Goal: Information Seeking & Learning: Learn about a topic

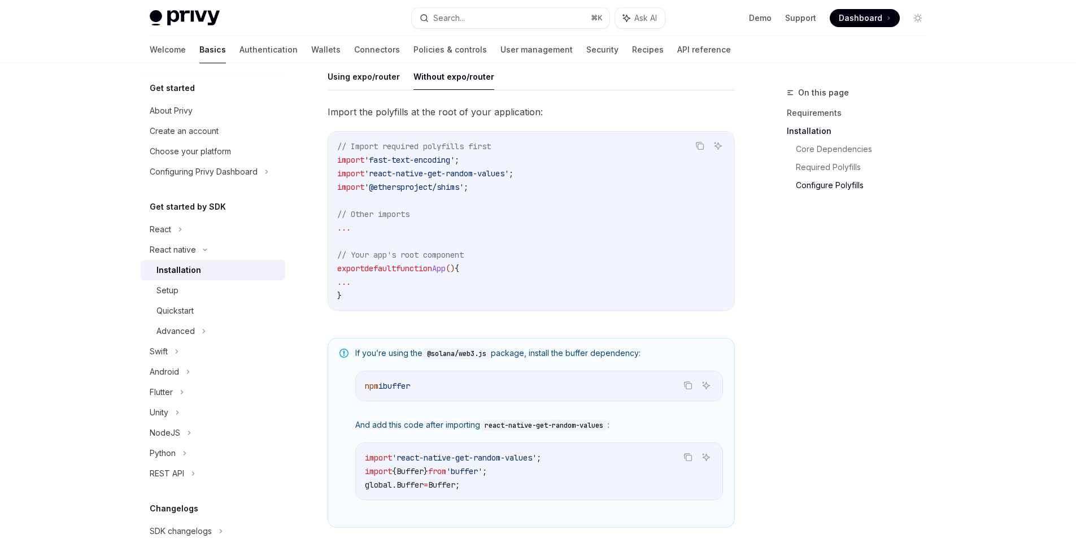
scroll to position [550, 0]
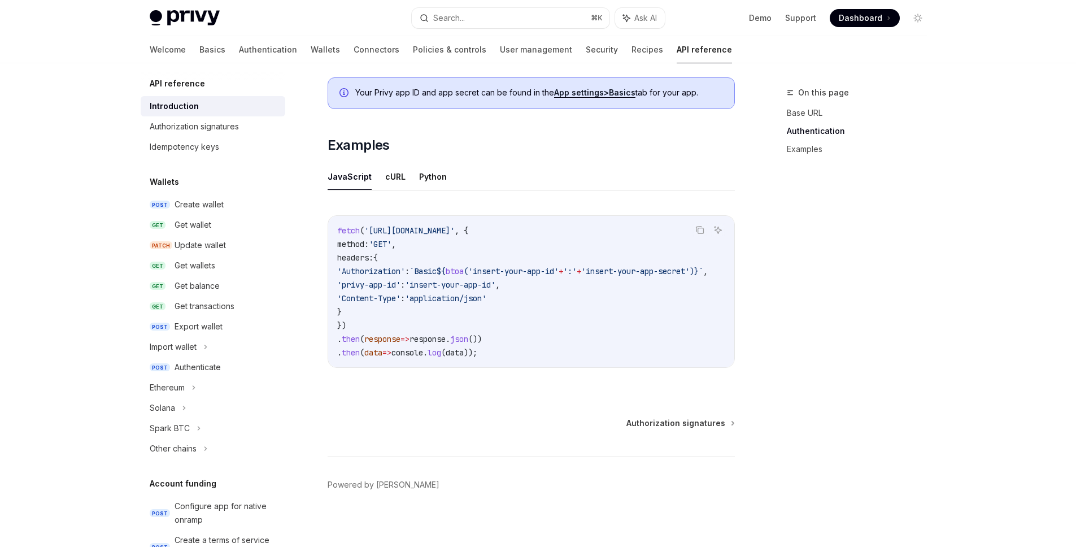
scroll to position [654, 0]
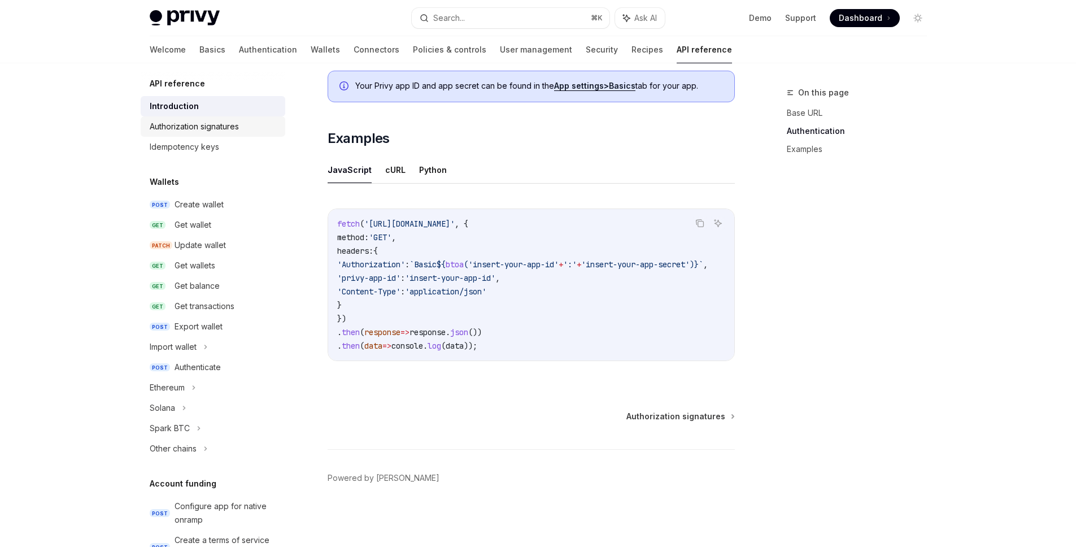
click at [237, 121] on div "Authorization signatures" at bounding box center [194, 127] width 89 height 14
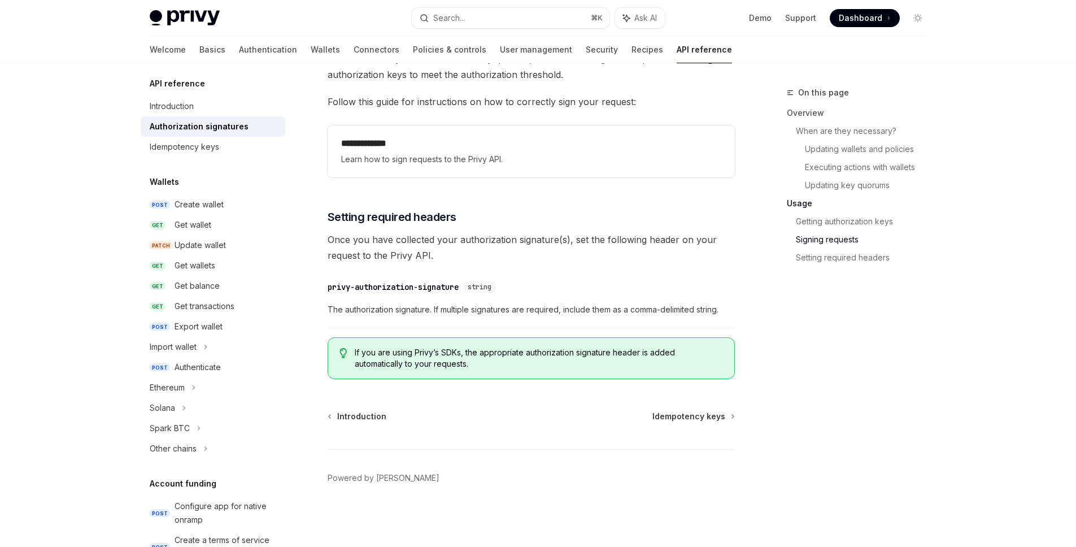
scroll to position [1583, 0]
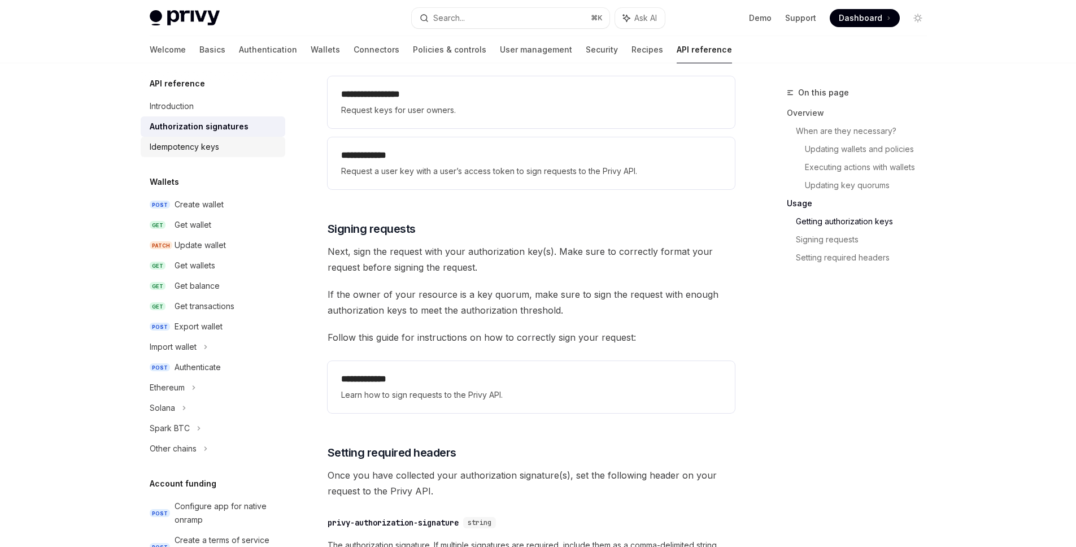
click at [237, 152] on div "Idempotency keys" at bounding box center [214, 147] width 129 height 14
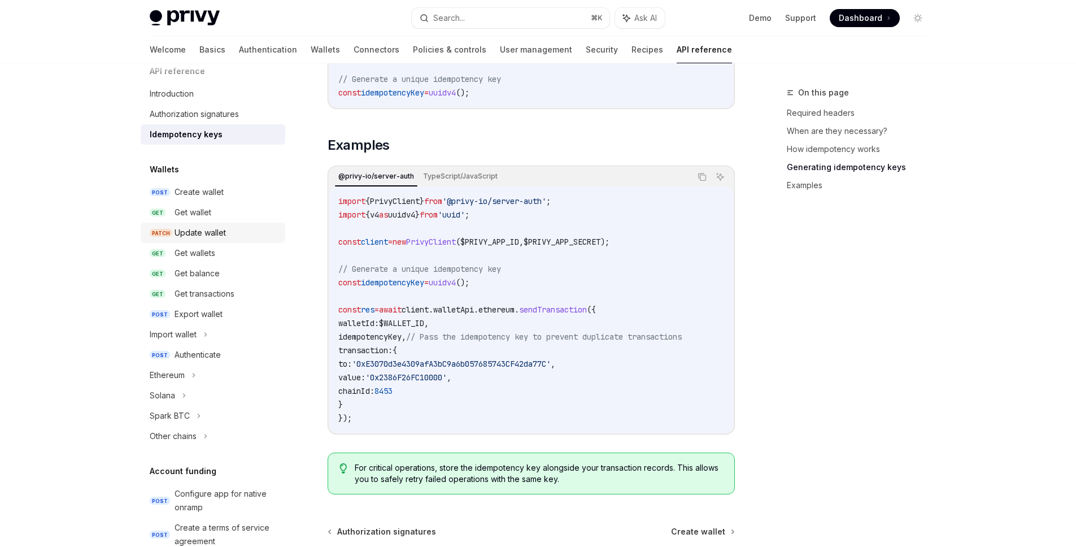
scroll to position [34, 0]
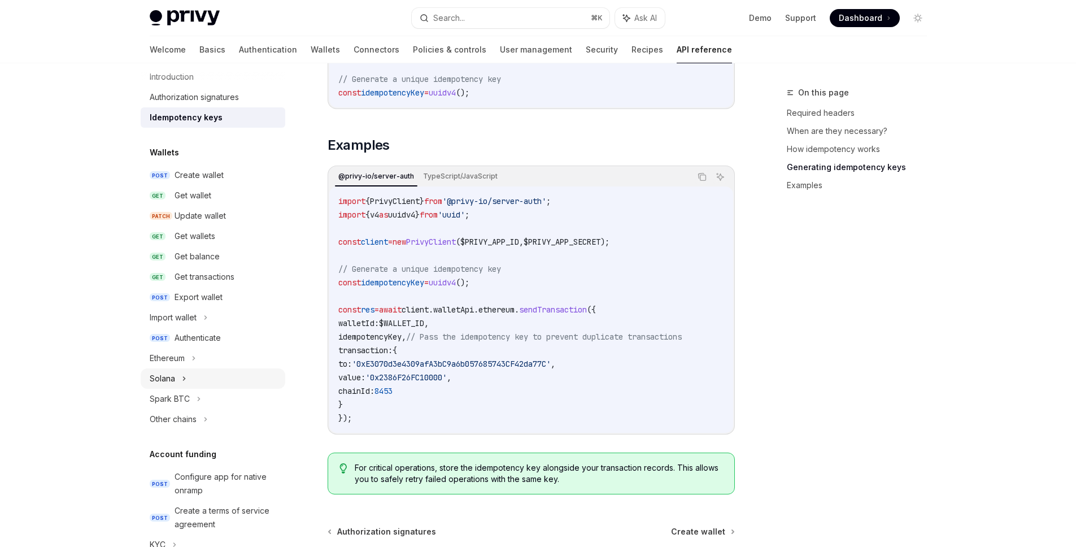
click at [232, 372] on div "Solana" at bounding box center [213, 378] width 145 height 20
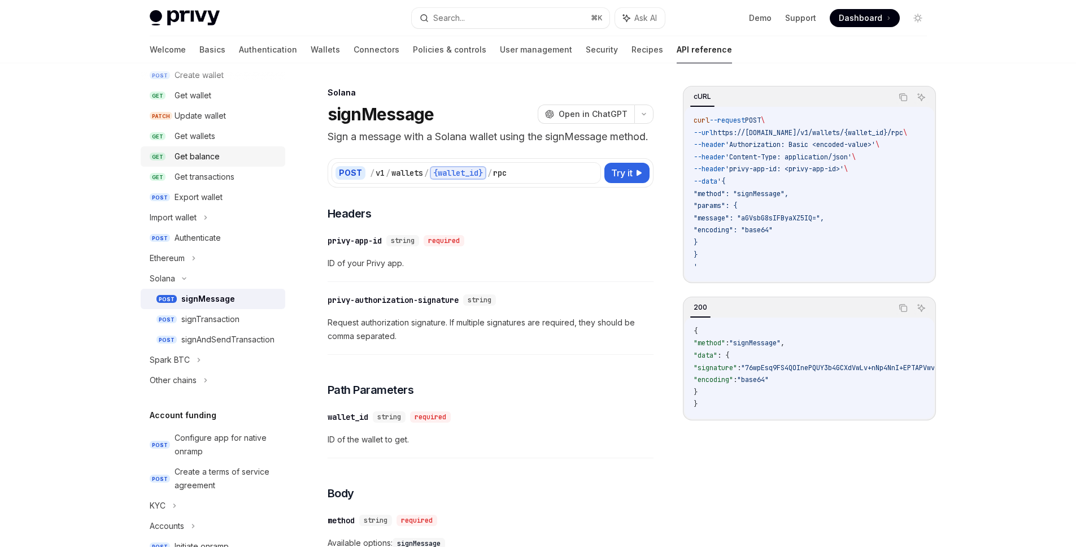
scroll to position [189, 0]
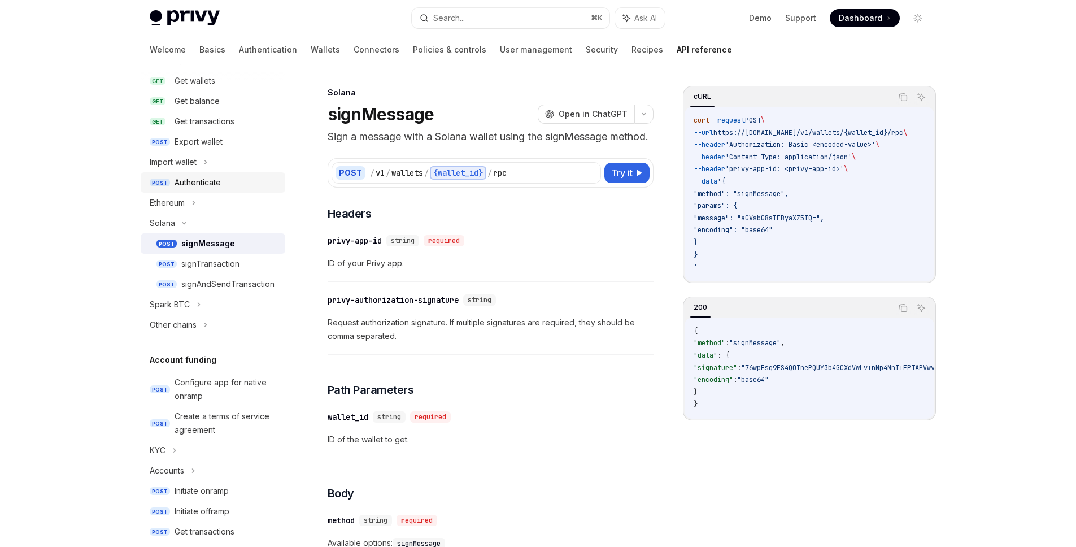
click at [227, 180] on div "Authenticate" at bounding box center [227, 183] width 104 height 14
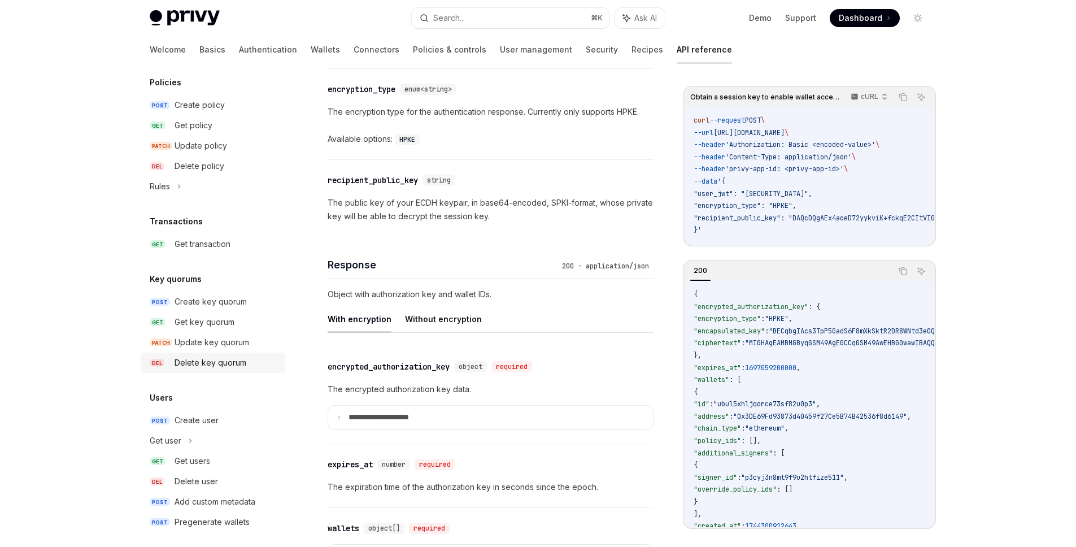
scroll to position [681, 0]
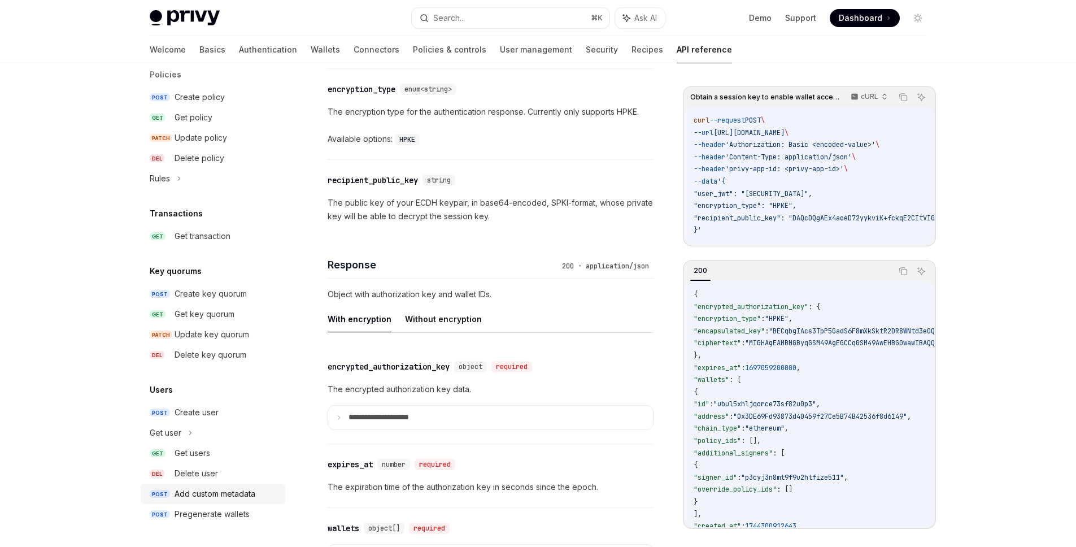
click at [212, 497] on div "Add custom metadata" at bounding box center [215, 494] width 81 height 14
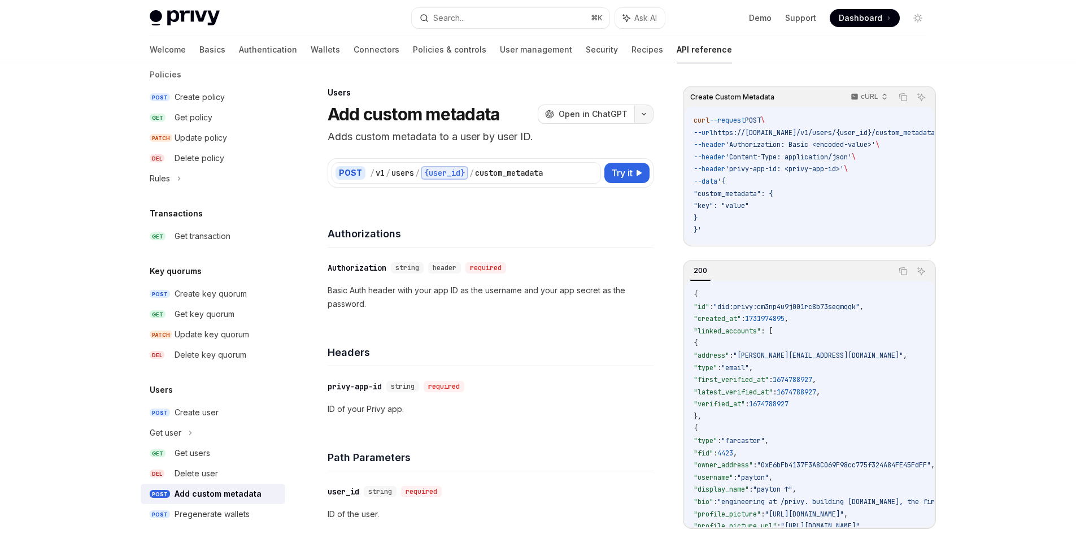
click at [651, 118] on button "button" at bounding box center [643, 114] width 19 height 19
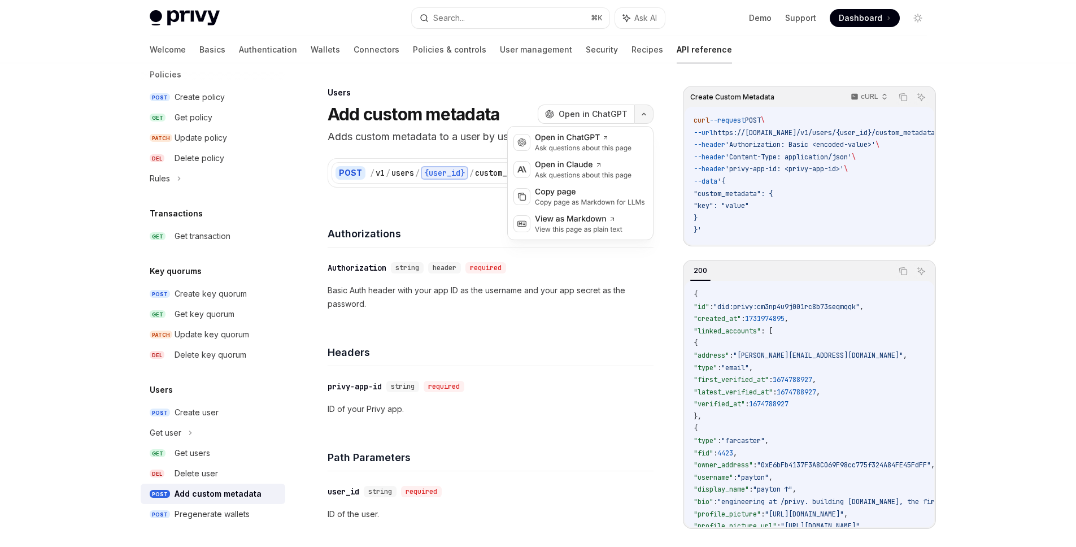
click at [651, 118] on button "button" at bounding box center [643, 114] width 19 height 19
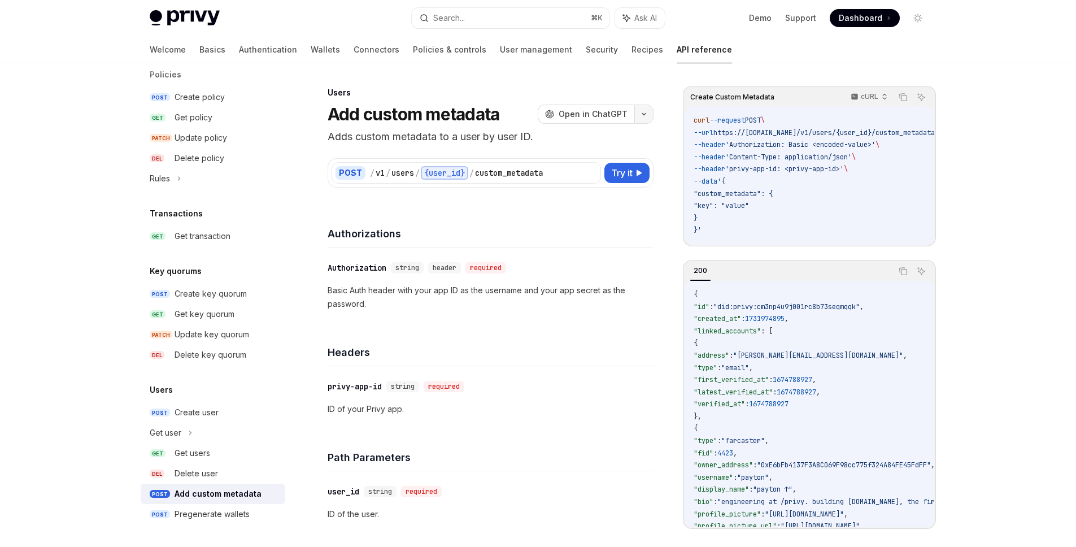
click at [651, 118] on button "button" at bounding box center [643, 114] width 19 height 19
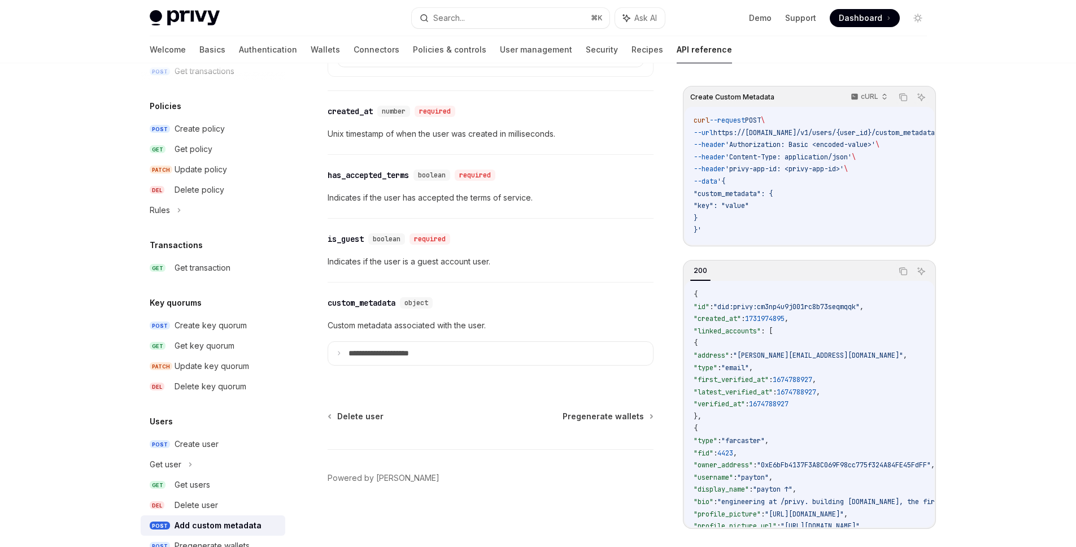
scroll to position [681, 0]
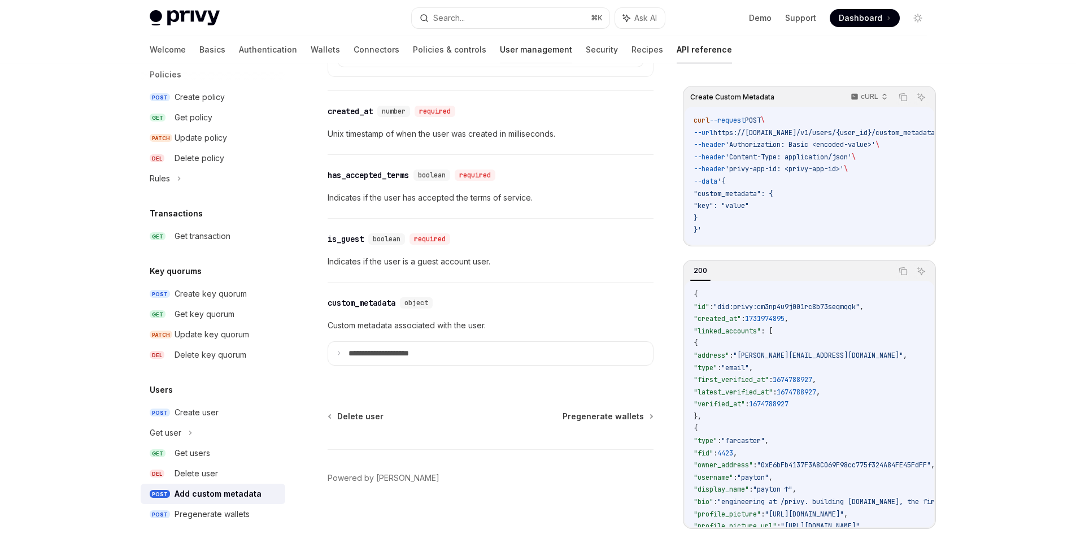
click at [504, 50] on link "User management" at bounding box center [536, 49] width 72 height 27
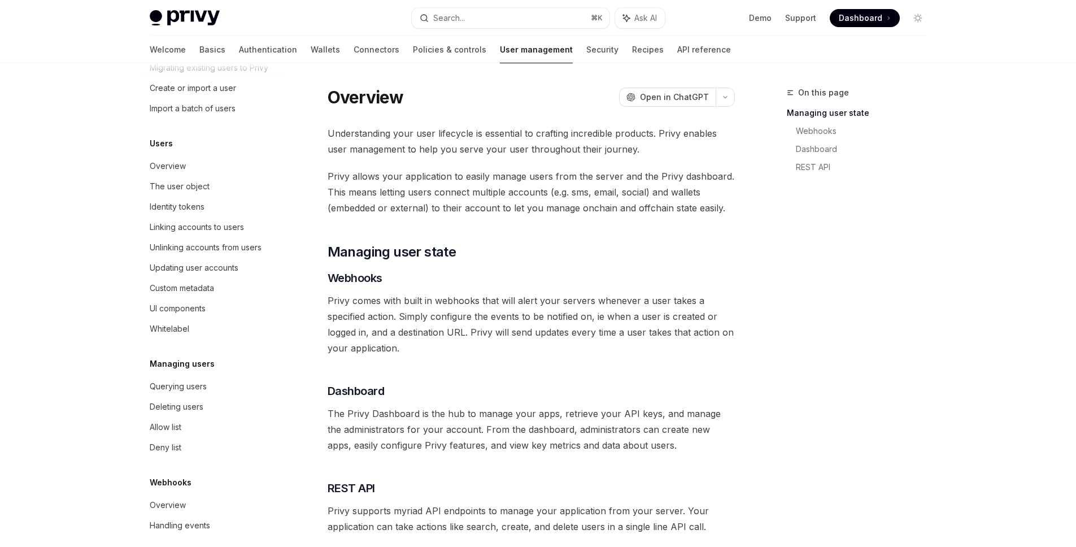
scroll to position [93, 0]
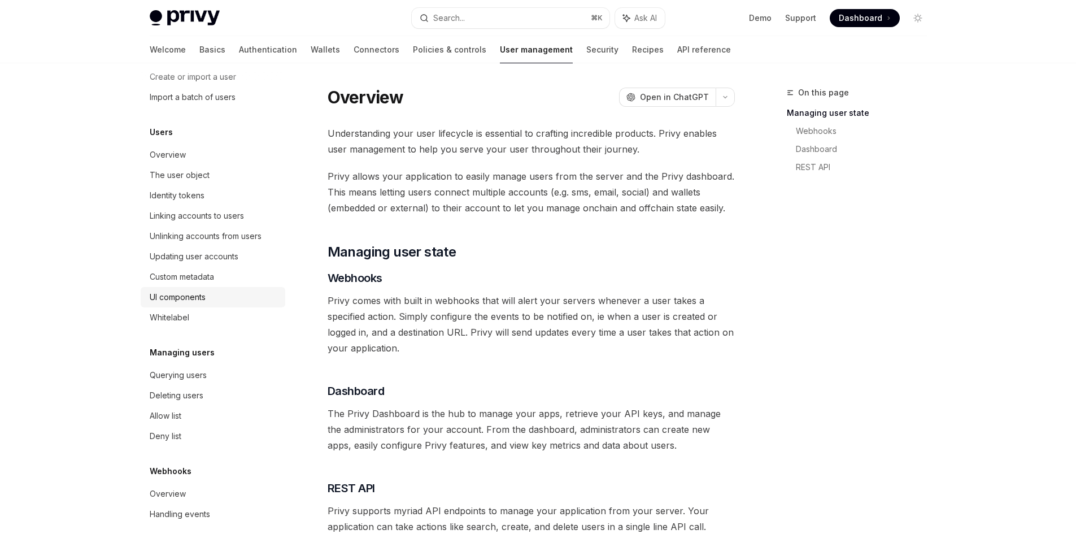
click at [181, 294] on div "UI components" at bounding box center [178, 297] width 56 height 14
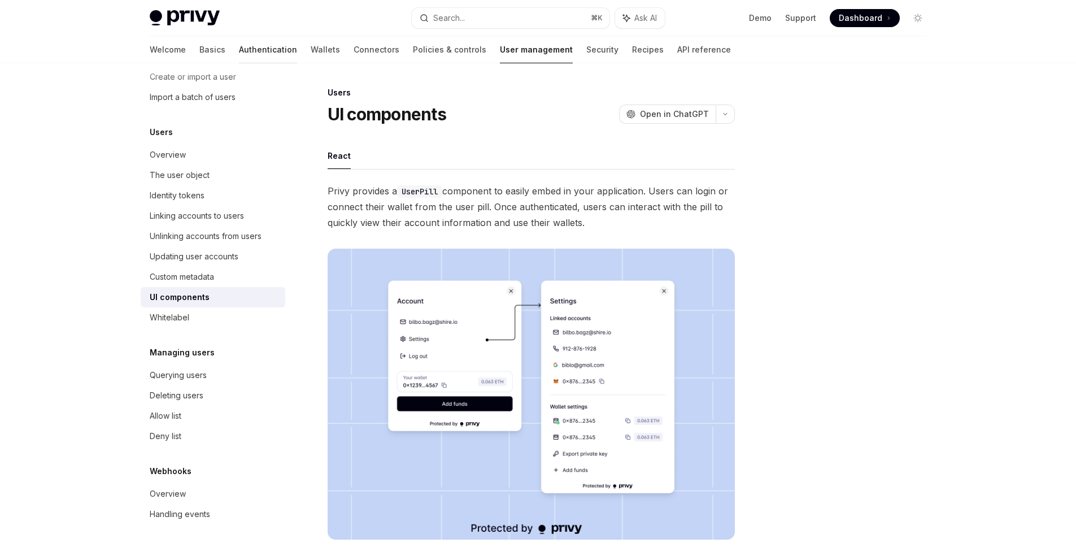
click at [239, 42] on link "Authentication" at bounding box center [268, 49] width 58 height 27
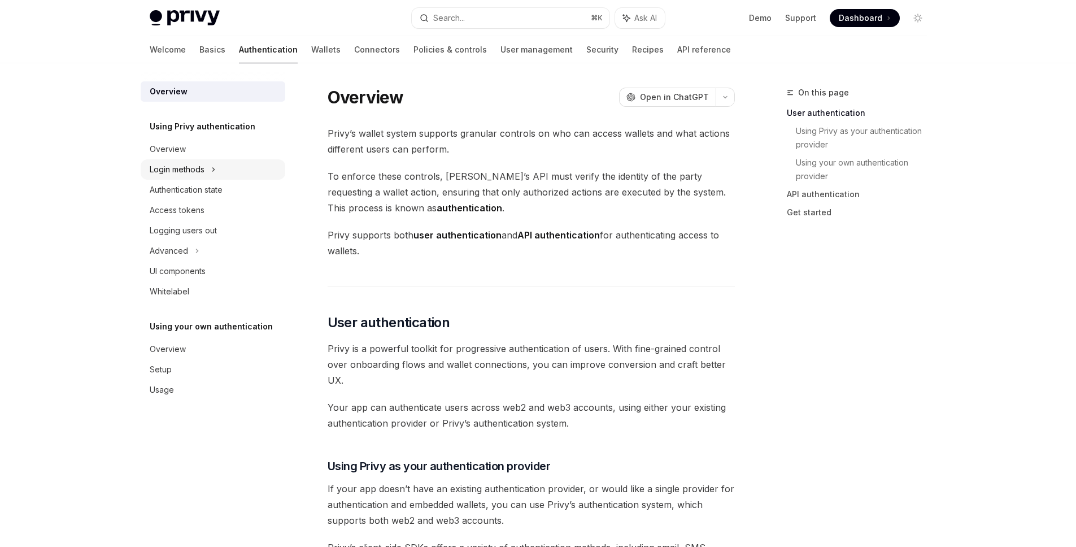
click at [211, 166] on icon at bounding box center [213, 170] width 5 height 14
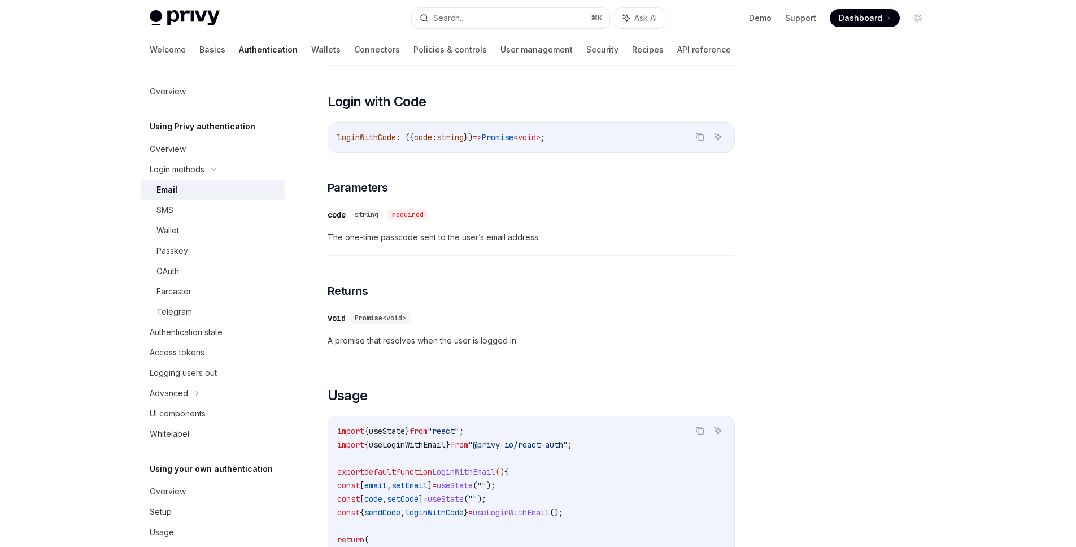
scroll to position [532, 0]
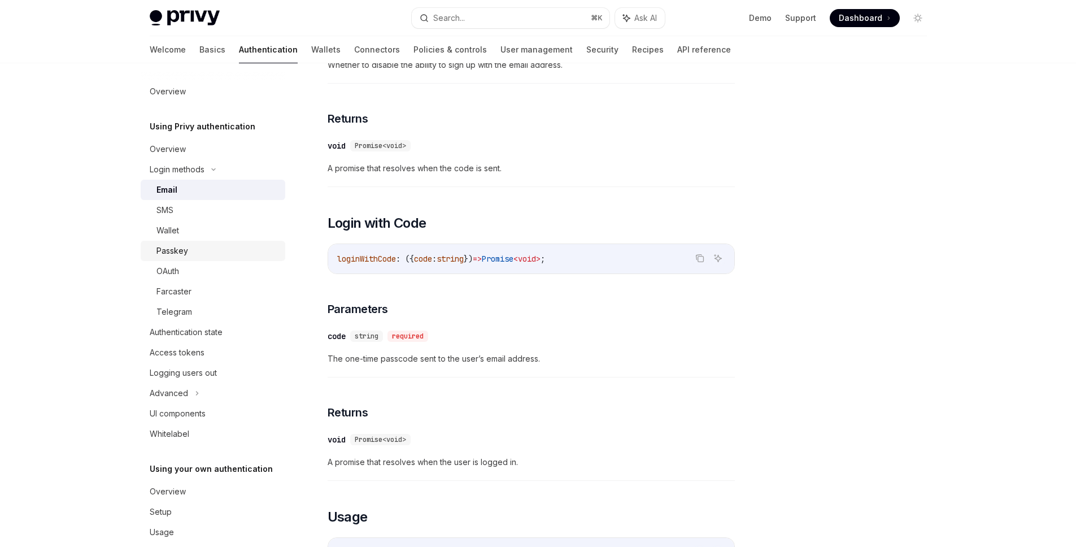
click at [216, 253] on div "Passkey" at bounding box center [217, 251] width 122 height 14
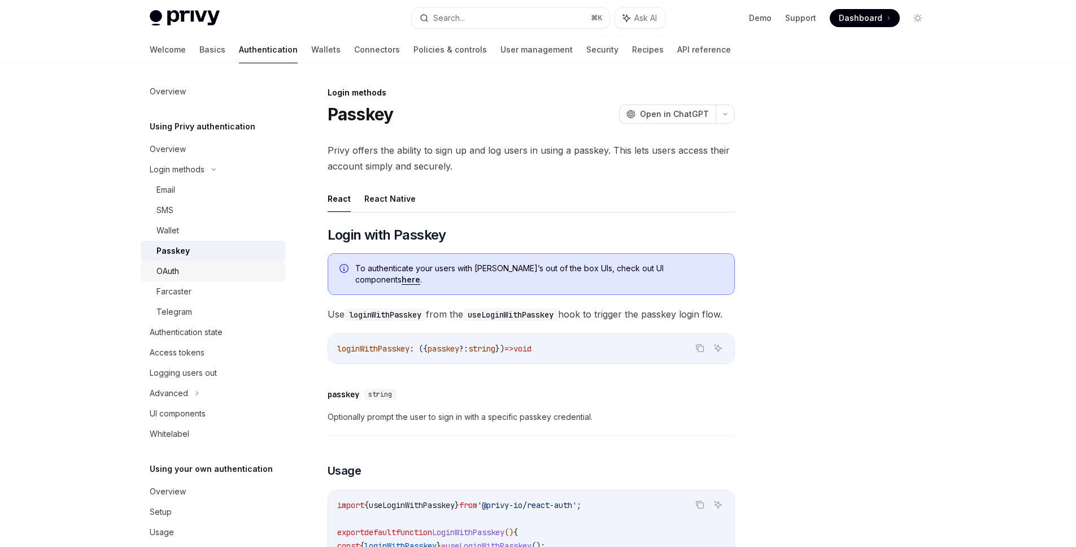
click at [214, 277] on div "OAuth" at bounding box center [217, 271] width 122 height 14
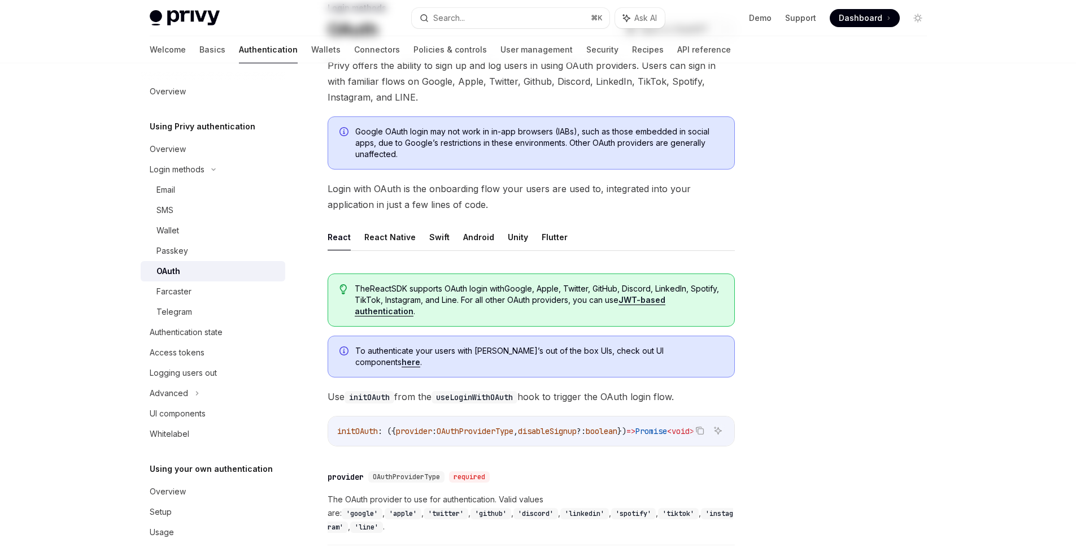
scroll to position [133, 0]
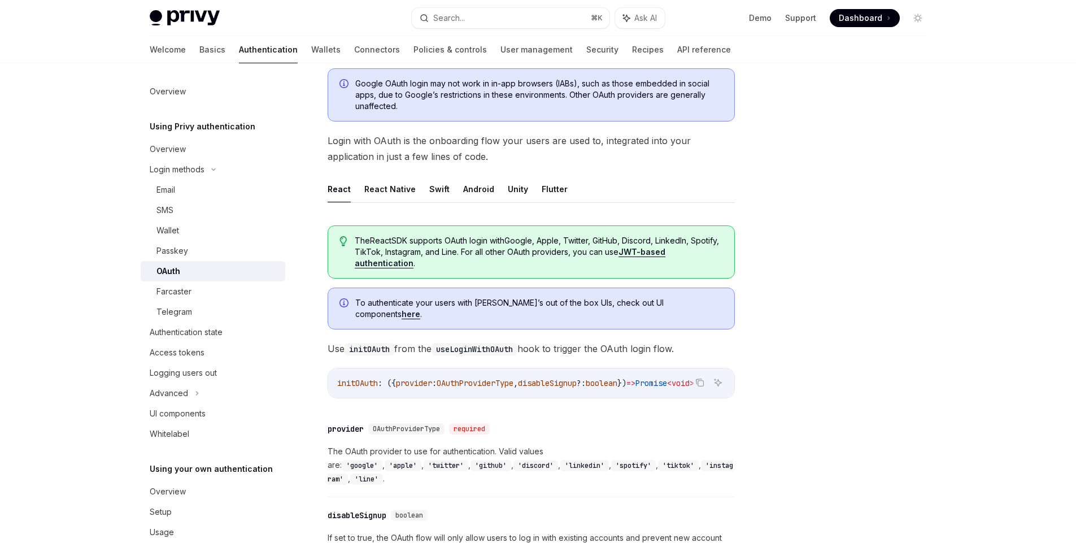
drag, startPoint x: 520, startPoint y: 385, endPoint x: 551, endPoint y: 382, distance: 30.7
click at [551, 382] on div "initOAuth : ({ provider : OAuthProviderType , disableSignup ?: boolean }) => Pr…" at bounding box center [531, 382] width 406 height 29
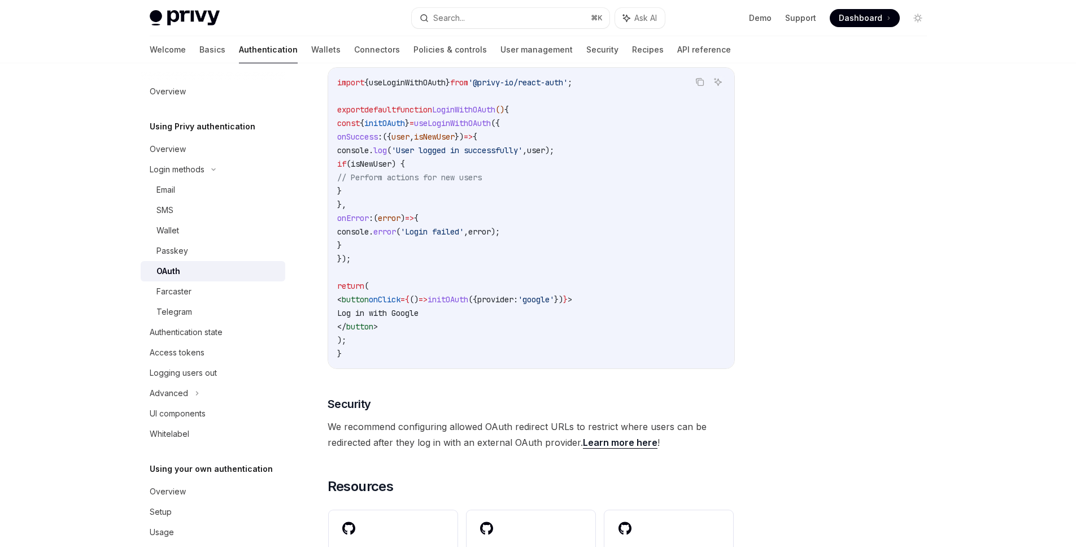
scroll to position [2085, 0]
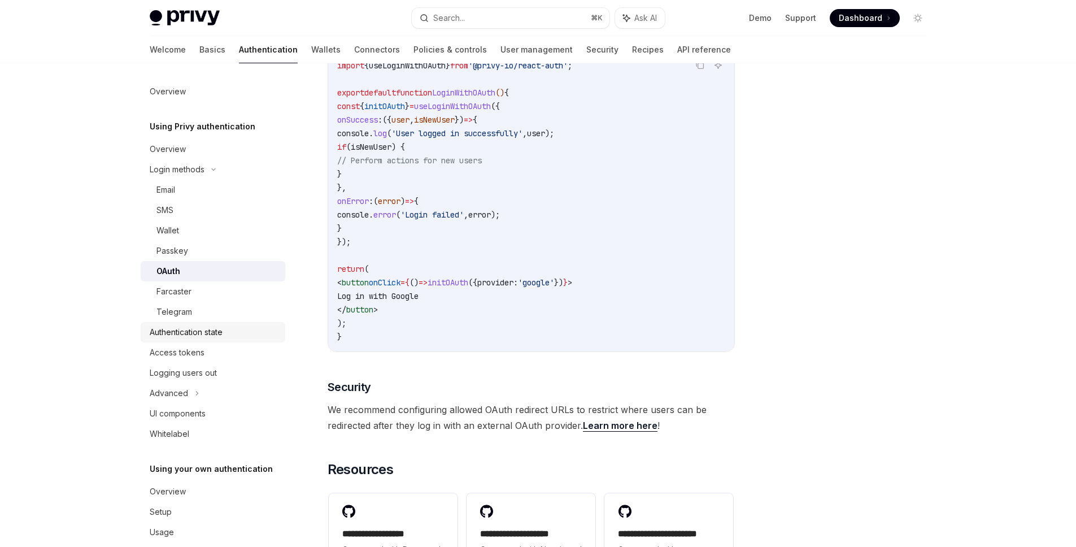
click at [209, 330] on div "Authentication state" at bounding box center [186, 332] width 73 height 14
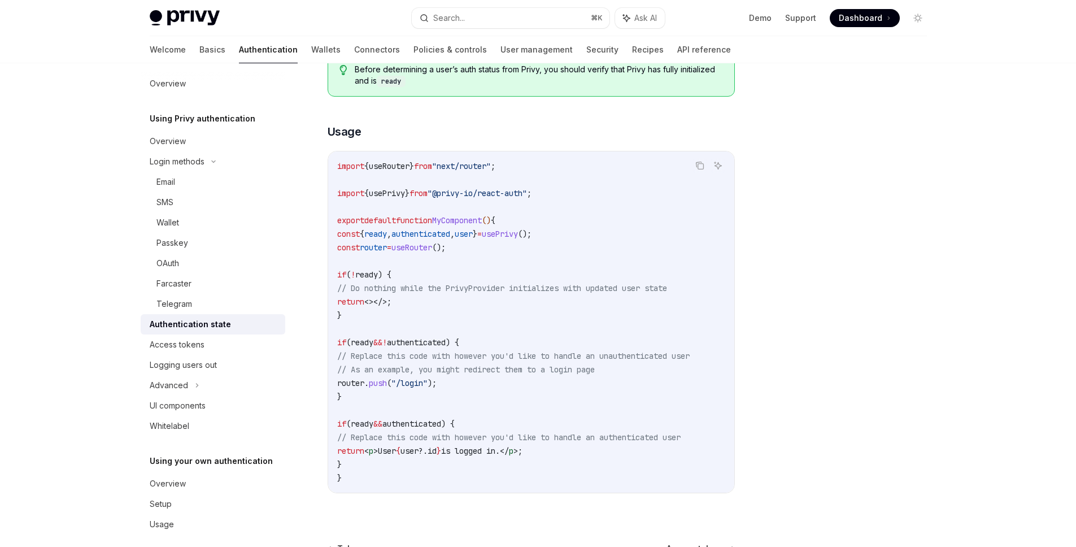
scroll to position [281, 0]
click at [212, 399] on div "UI components" at bounding box center [214, 406] width 129 height 14
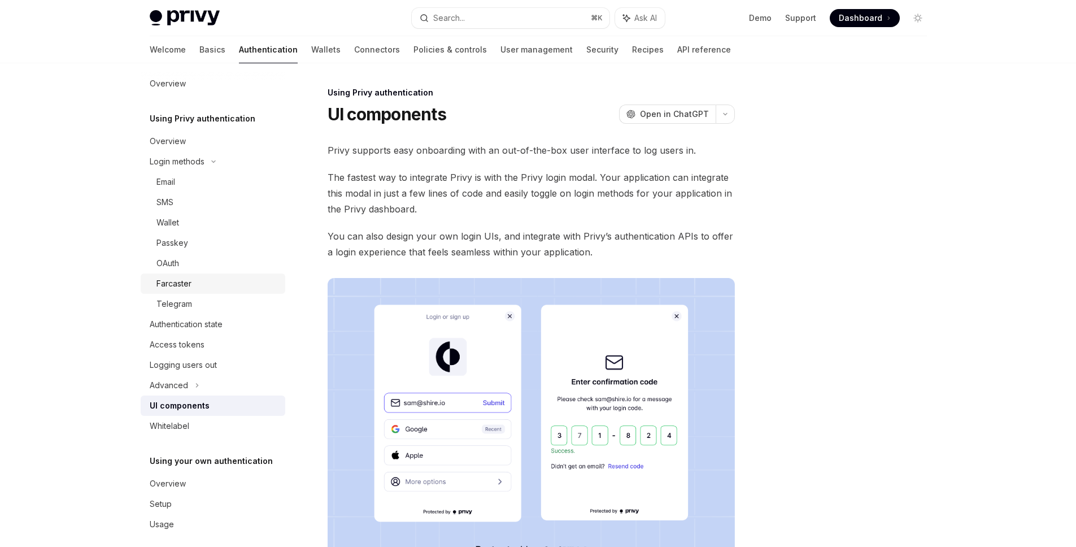
click at [176, 282] on div "Farcaster" at bounding box center [173, 284] width 35 height 14
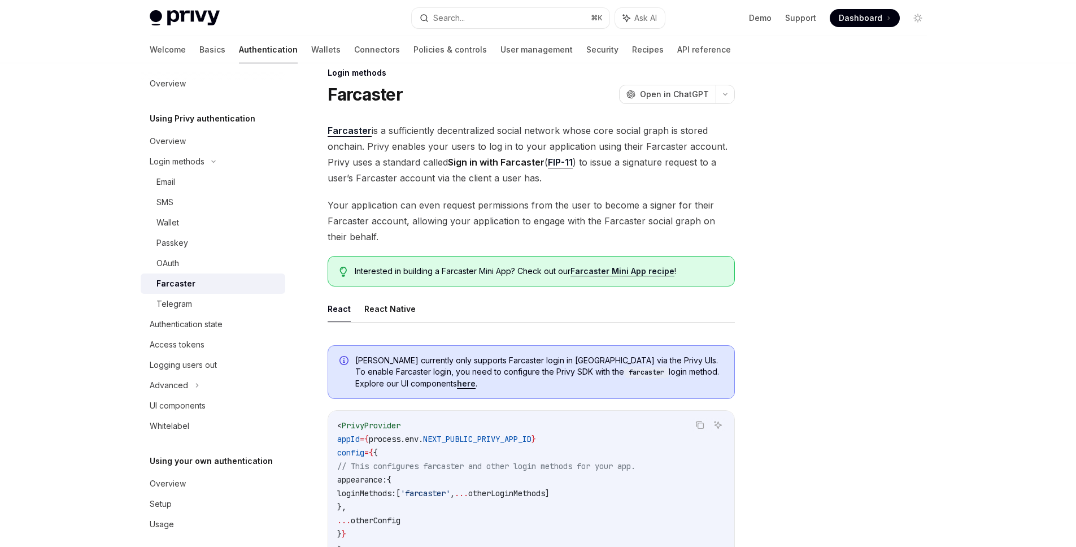
scroll to position [14, 0]
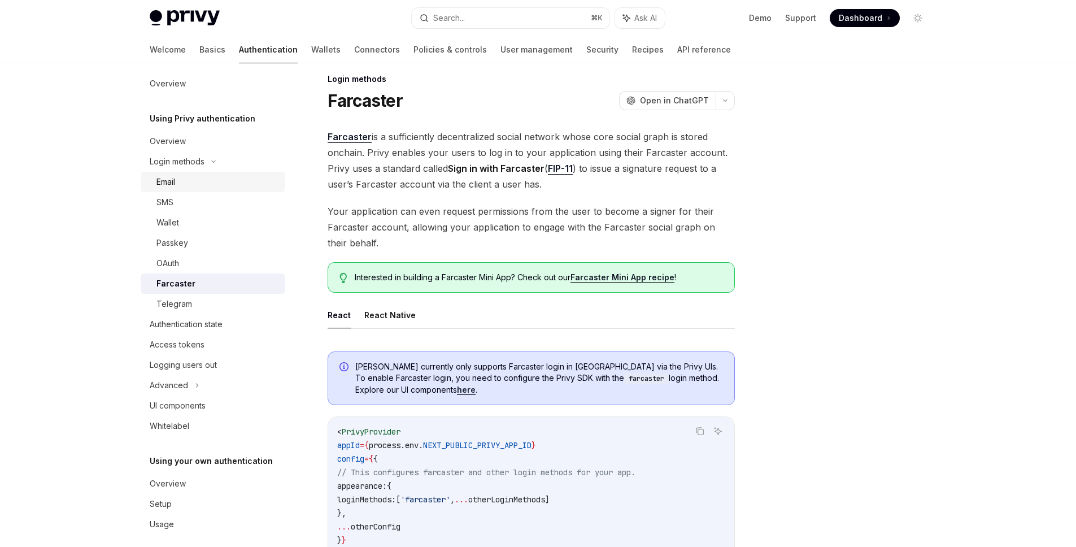
click at [190, 182] on div "Email" at bounding box center [217, 182] width 122 height 14
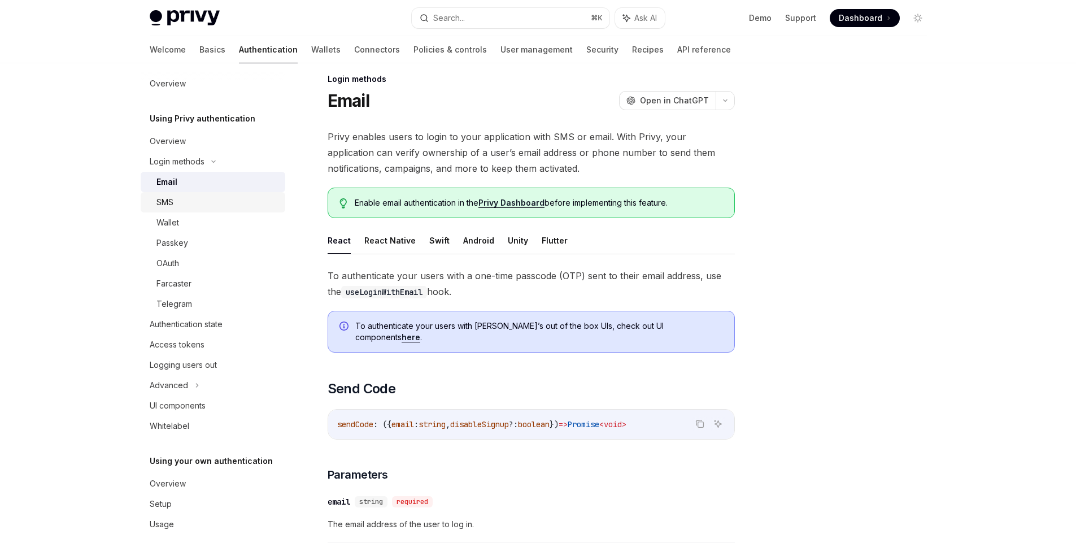
click at [188, 195] on div "SMS" at bounding box center [217, 202] width 122 height 14
type textarea "*"
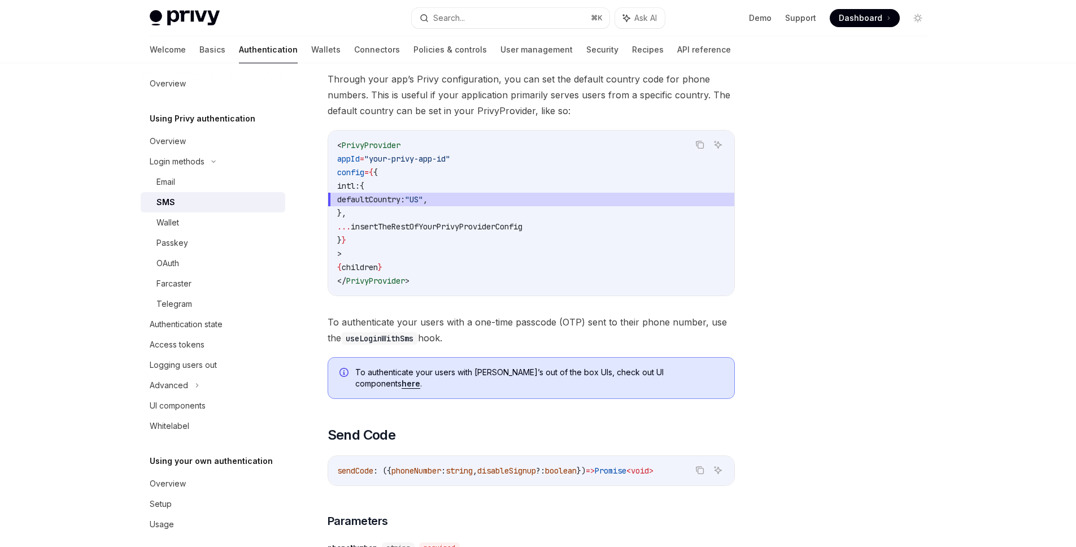
scroll to position [200, 0]
click at [285, 145] on div "Overview Using Privy authentication Overview Login methods Email SMS Wallet Pas…" at bounding box center [222, 305] width 163 height 484
